Goal: Check status: Check status

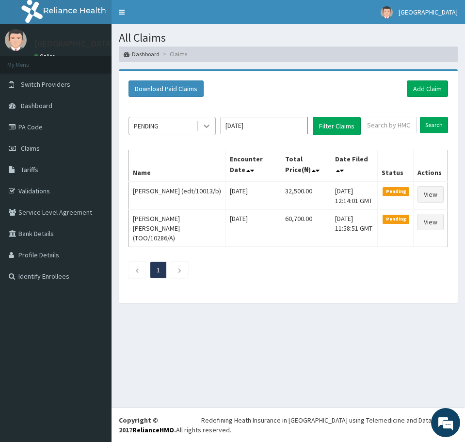
click at [204, 125] on icon at bounding box center [206, 126] width 6 height 3
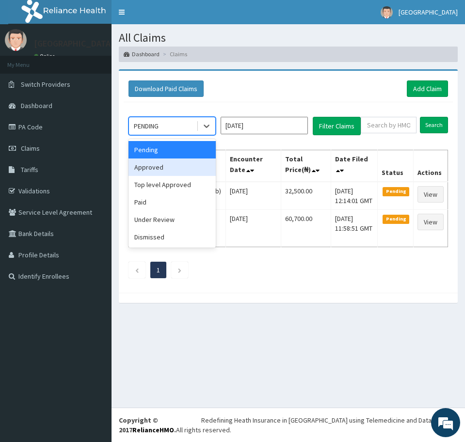
click at [164, 167] on div "Approved" at bounding box center [171, 166] width 87 height 17
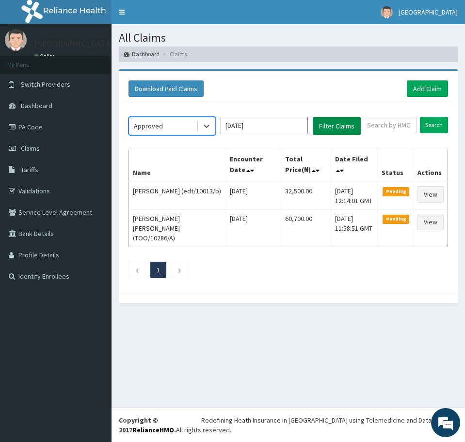
click at [331, 126] on button "Filter Claims" at bounding box center [337, 126] width 48 height 18
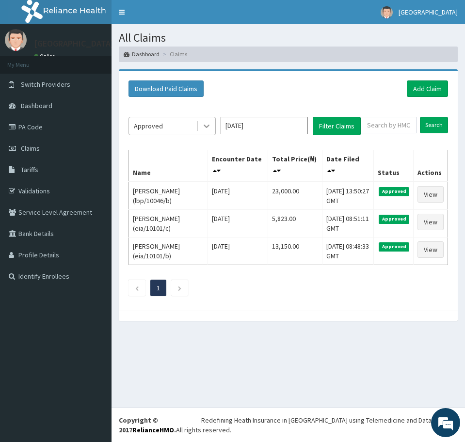
click at [202, 125] on icon at bounding box center [207, 126] width 10 height 10
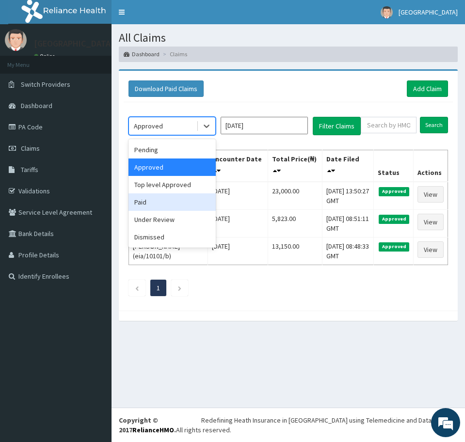
drag, startPoint x: 154, startPoint y: 202, endPoint x: 247, endPoint y: 169, distance: 99.3
click at [154, 203] on div "Paid" at bounding box center [171, 201] width 87 height 17
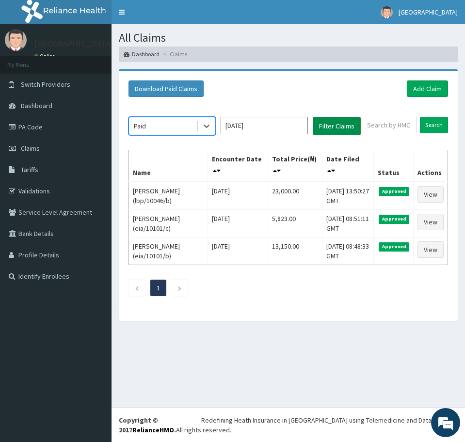
click at [337, 127] on button "Filter Claims" at bounding box center [337, 126] width 48 height 18
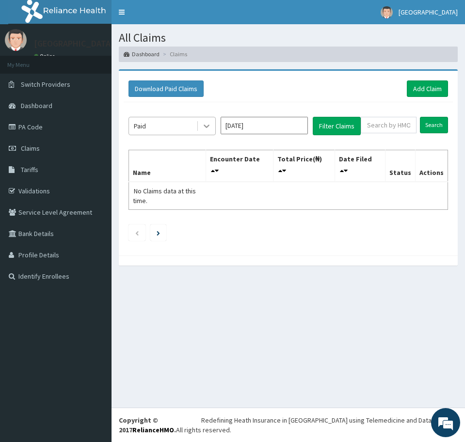
click at [208, 124] on icon at bounding box center [207, 126] width 10 height 10
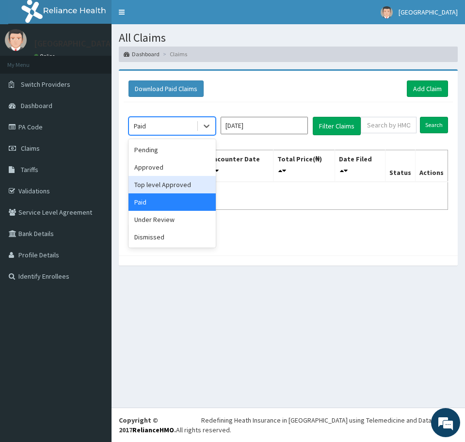
click at [172, 186] on div "Top level Approved" at bounding box center [171, 184] width 87 height 17
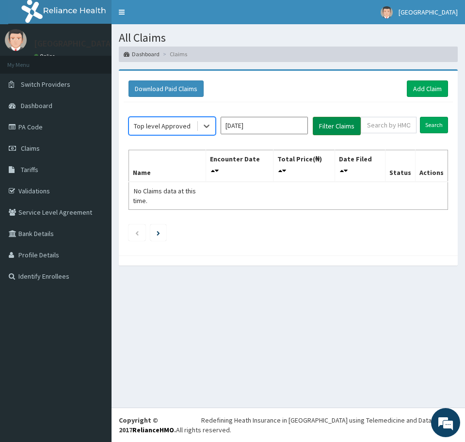
click at [331, 122] on button "Filter Claims" at bounding box center [337, 126] width 48 height 18
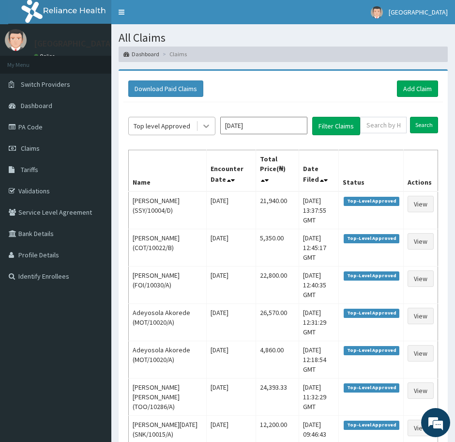
click at [205, 123] on icon at bounding box center [207, 126] width 10 height 10
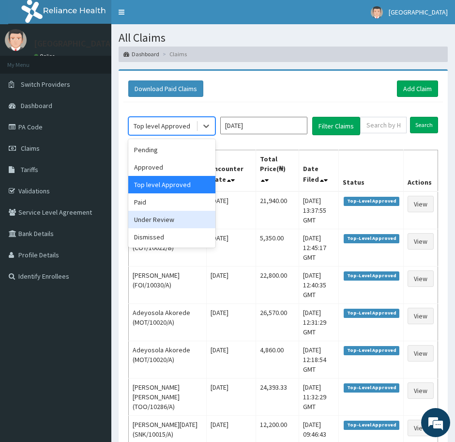
click at [163, 218] on div "Under Review" at bounding box center [171, 219] width 87 height 17
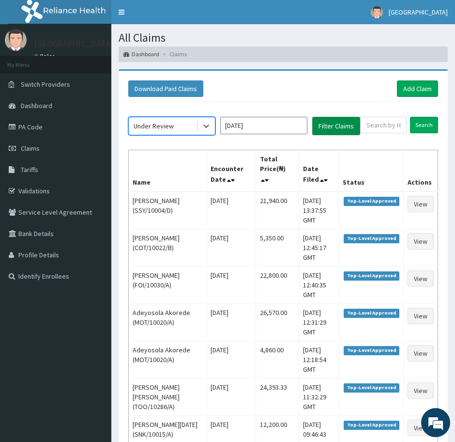
click at [327, 119] on button "Filter Claims" at bounding box center [337, 126] width 48 height 18
